Goal: Task Accomplishment & Management: Use online tool/utility

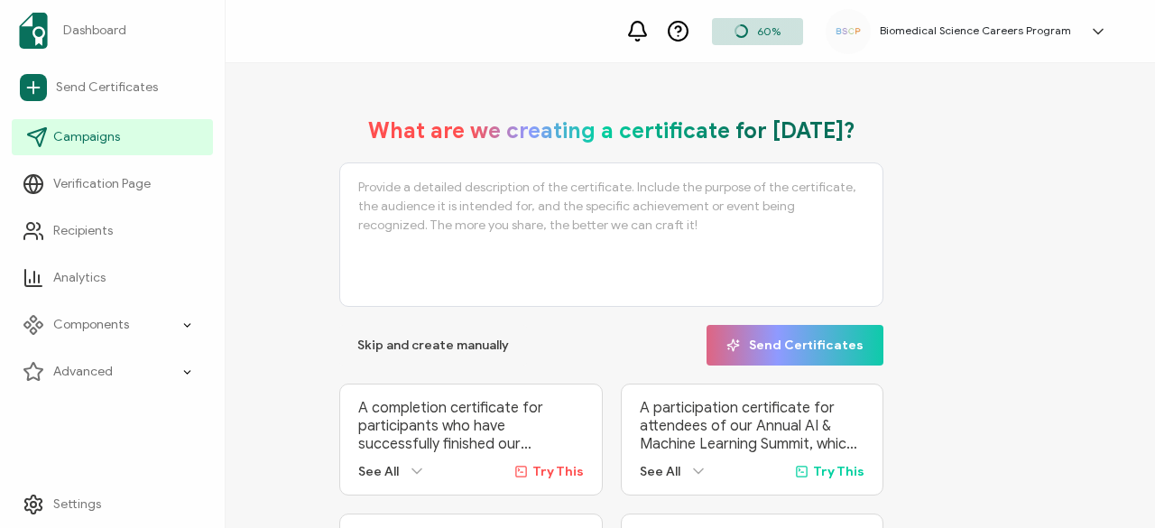
click at [82, 141] on span "Campaigns" at bounding box center [86, 137] width 67 height 18
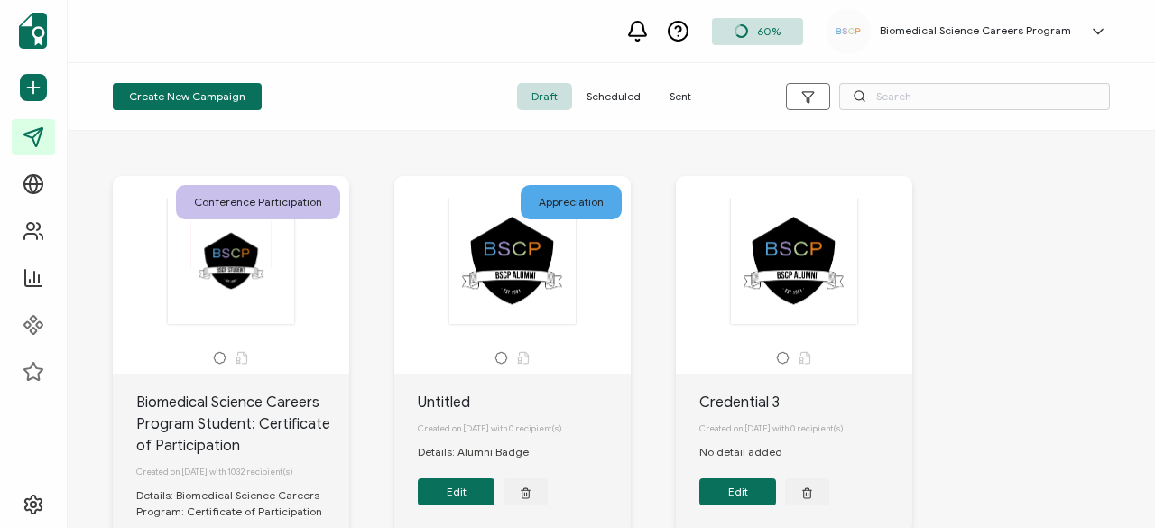
click at [280, 311] on div at bounding box center [230, 261] width 189 height 128
click at [170, 344] on div "Conference Participation" at bounding box center [231, 275] width 236 height 198
click at [255, 265] on div at bounding box center [230, 261] width 189 height 128
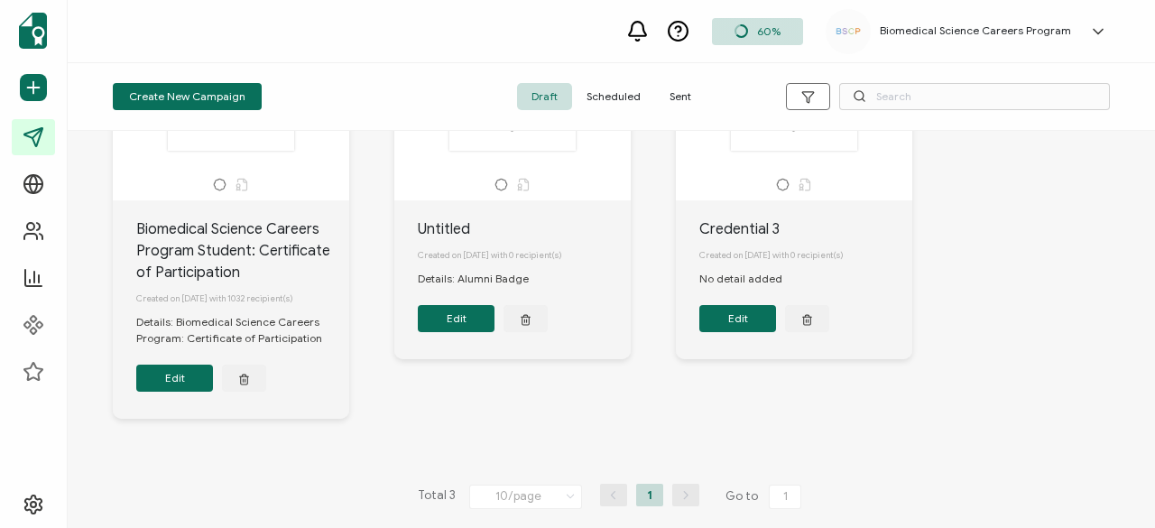
scroll to position [166, 0]
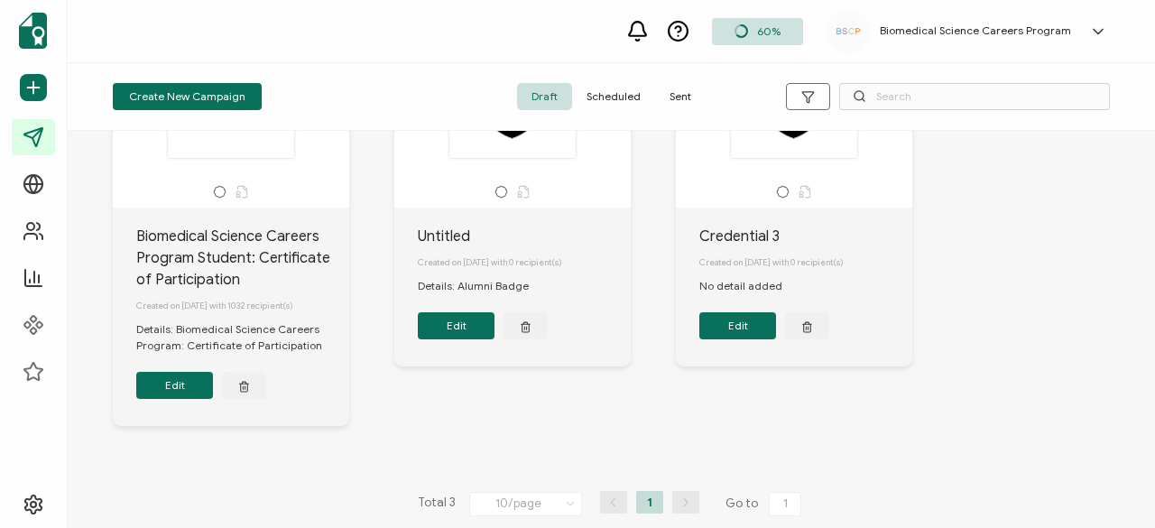
click at [170, 389] on button "Edit" at bounding box center [174, 385] width 77 height 27
